Goal: Task Accomplishment & Management: Manage account settings

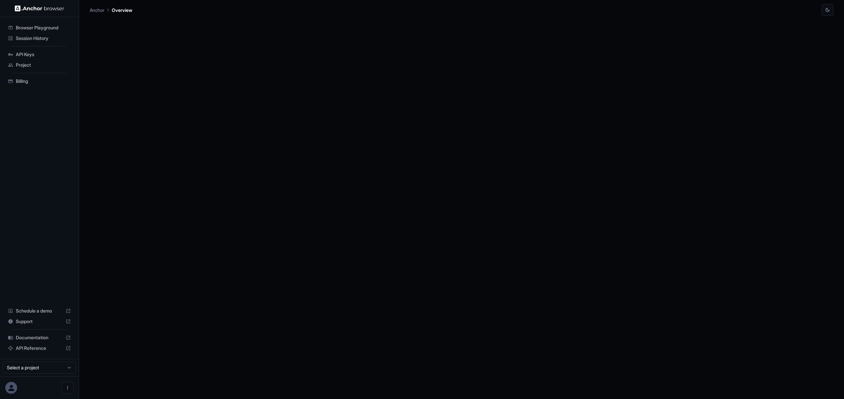
click at [19, 57] on span "API Keys" at bounding box center [43, 54] width 55 height 7
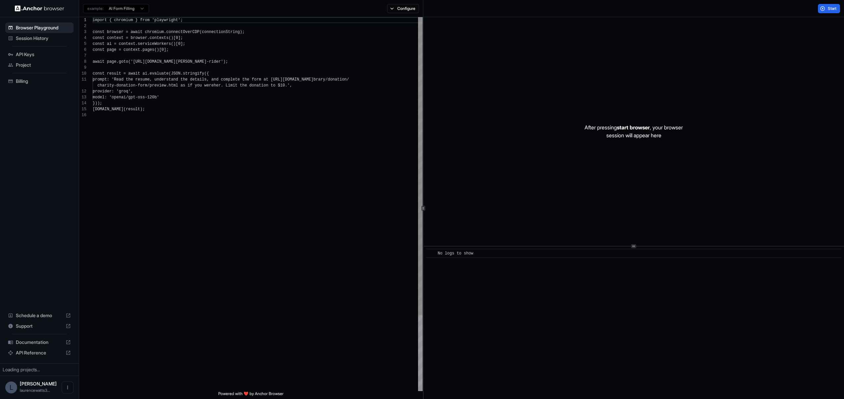
scroll to position [59, 0]
click at [26, 52] on span "API Keys" at bounding box center [43, 54] width 55 height 7
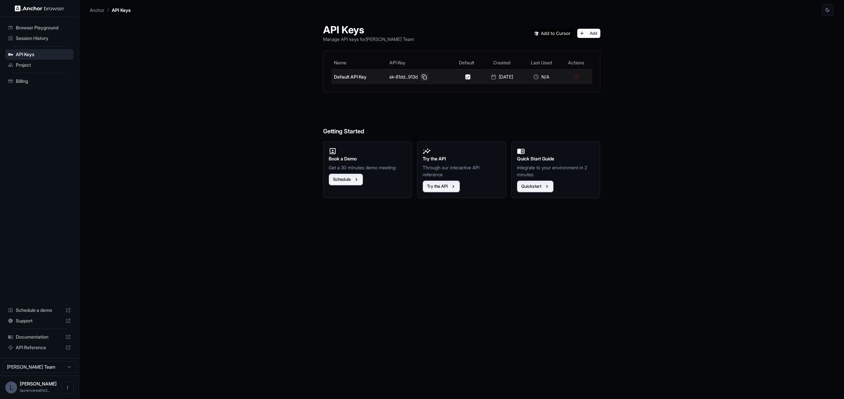
click at [421, 77] on button at bounding box center [425, 77] width 8 height 8
click at [31, 28] on span "Browser Playground" at bounding box center [43, 27] width 55 height 7
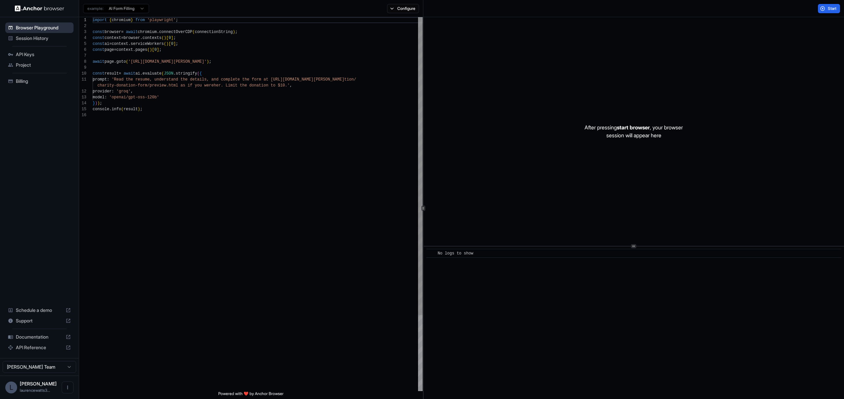
scroll to position [59, 0]
click at [43, 334] on span "Documentation" at bounding box center [39, 336] width 47 height 7
click at [45, 58] on div "API Keys" at bounding box center [39, 54] width 68 height 11
